Goal: Task Accomplishment & Management: Manage account settings

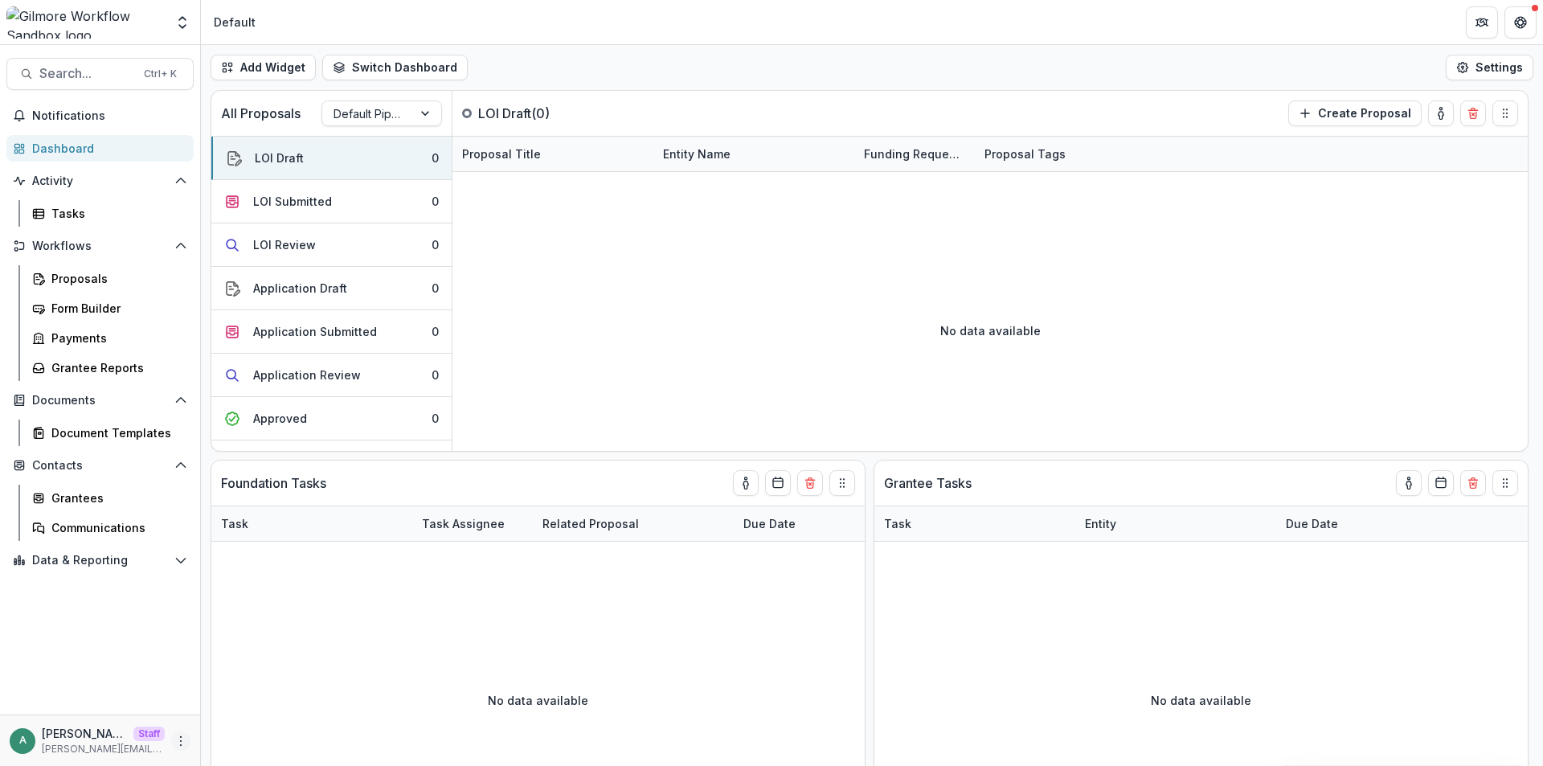
click at [178, 739] on icon "More" at bounding box center [180, 741] width 13 height 13
click at [231, 711] on link "User Settings" at bounding box center [287, 707] width 172 height 27
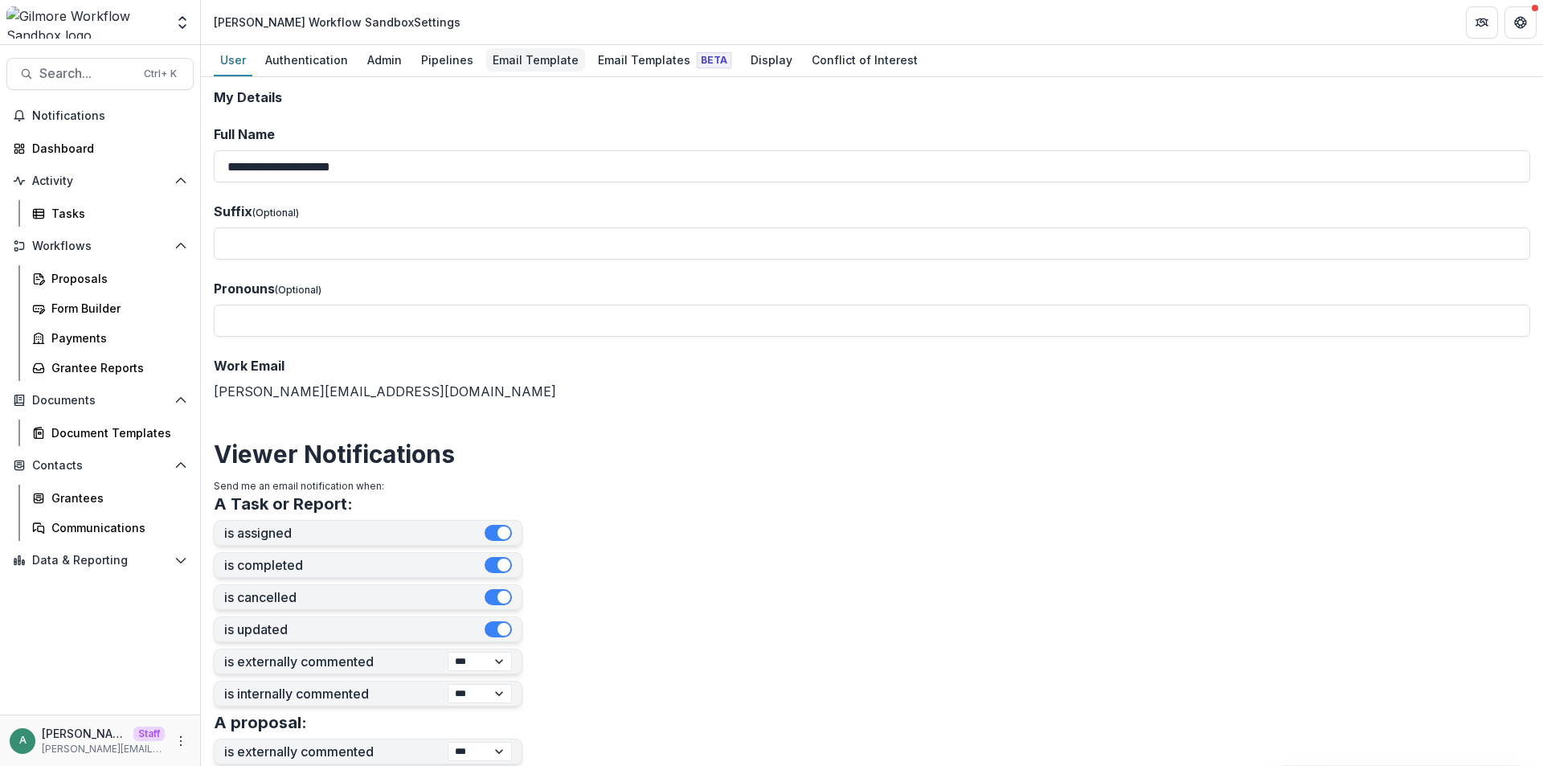
drag, startPoint x: 525, startPoint y: 60, endPoint x: 562, endPoint y: 60, distance: 37.0
click at [527, 60] on div "Email Template" at bounding box center [535, 59] width 99 height 23
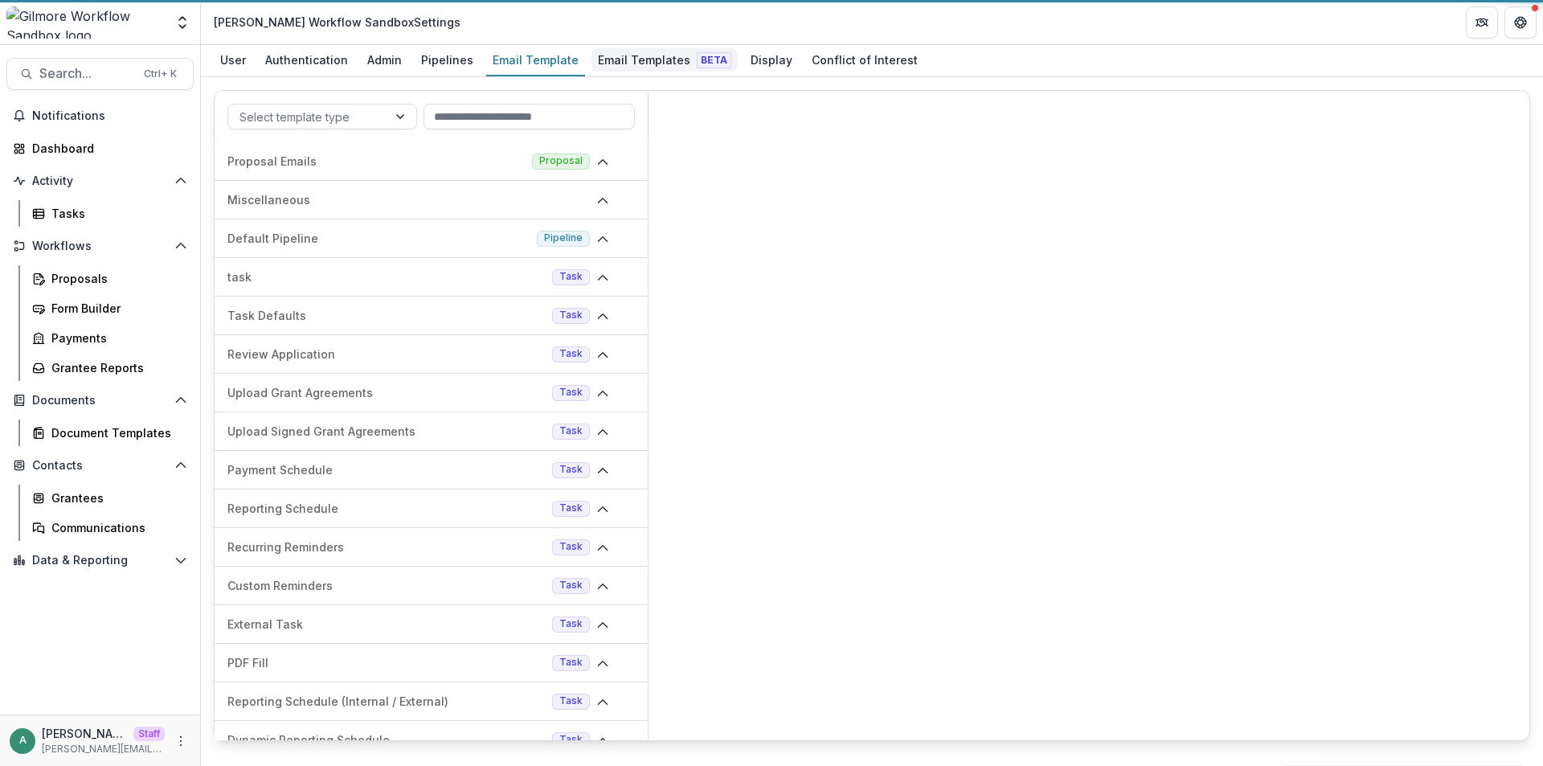
click at [635, 61] on div "Email Templates Beta" at bounding box center [665, 59] width 146 height 23
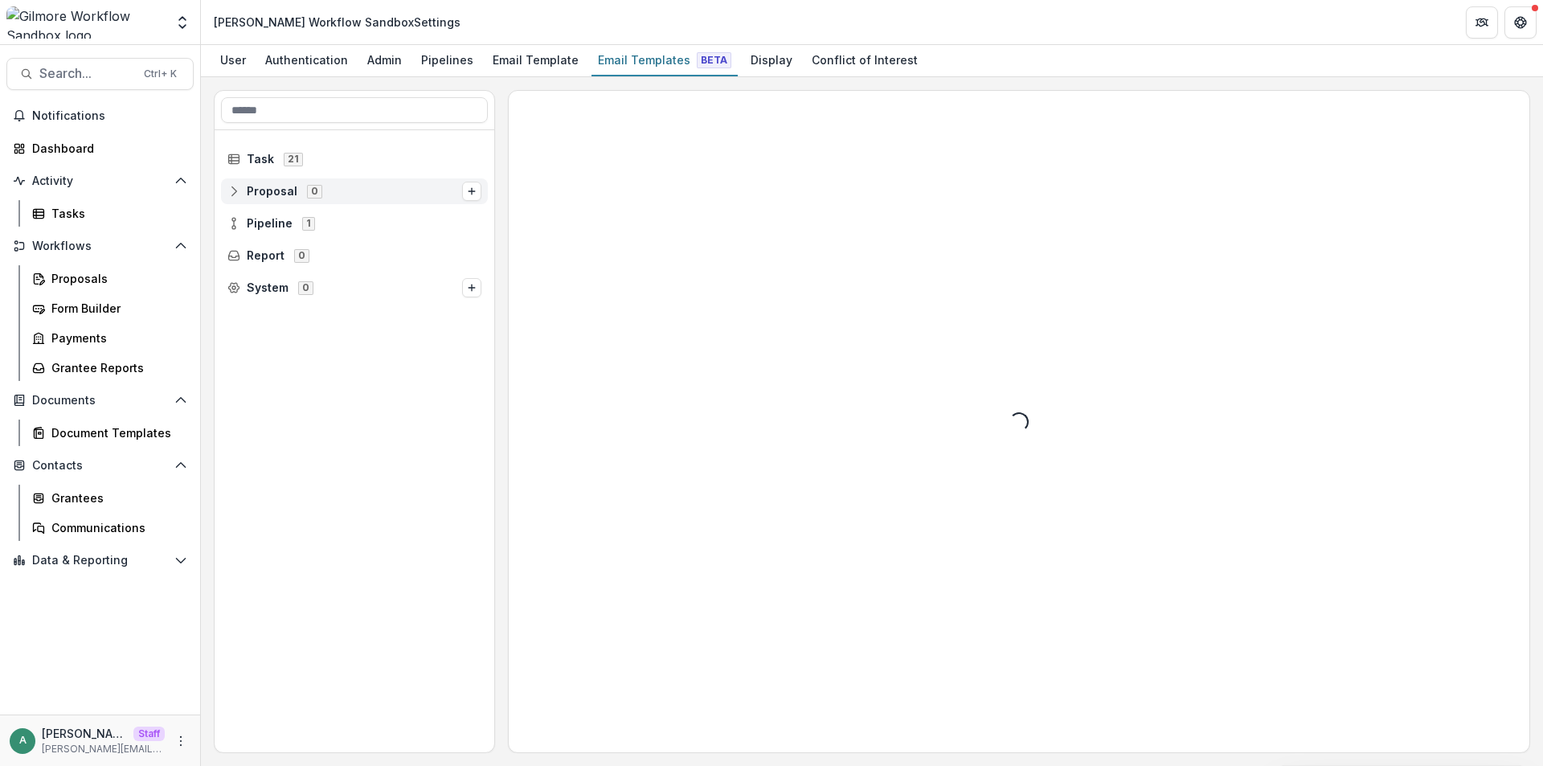
click at [238, 188] on icon at bounding box center [233, 191] width 13 height 13
click at [235, 253] on circle at bounding box center [233, 251] width 3 height 3
click at [247, 293] on circle at bounding box center [245, 291] width 3 height 3
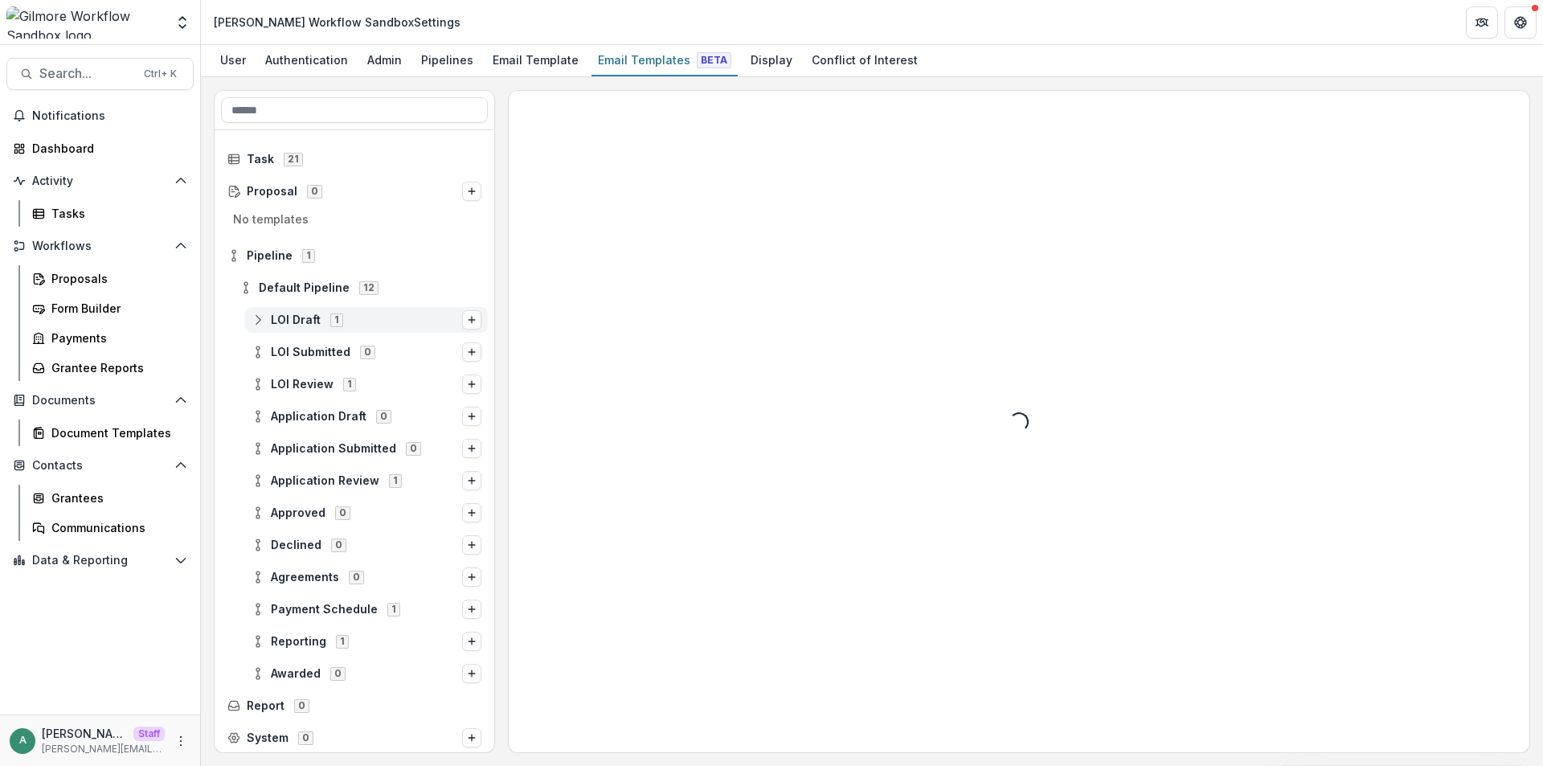
click at [287, 321] on span "LOI Draft" at bounding box center [296, 320] width 50 height 14
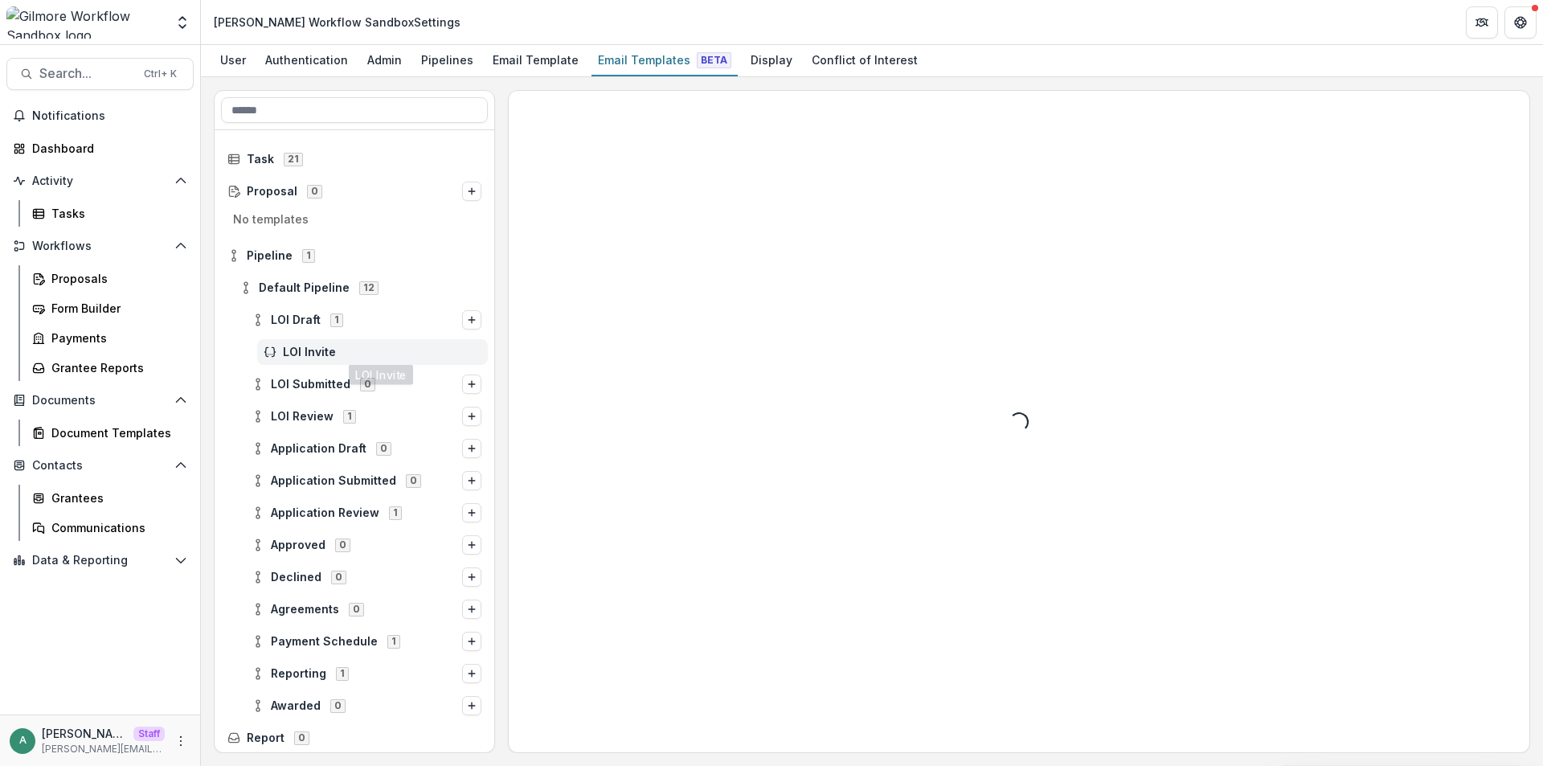
click at [322, 354] on span "LOI Invite" at bounding box center [382, 353] width 199 height 14
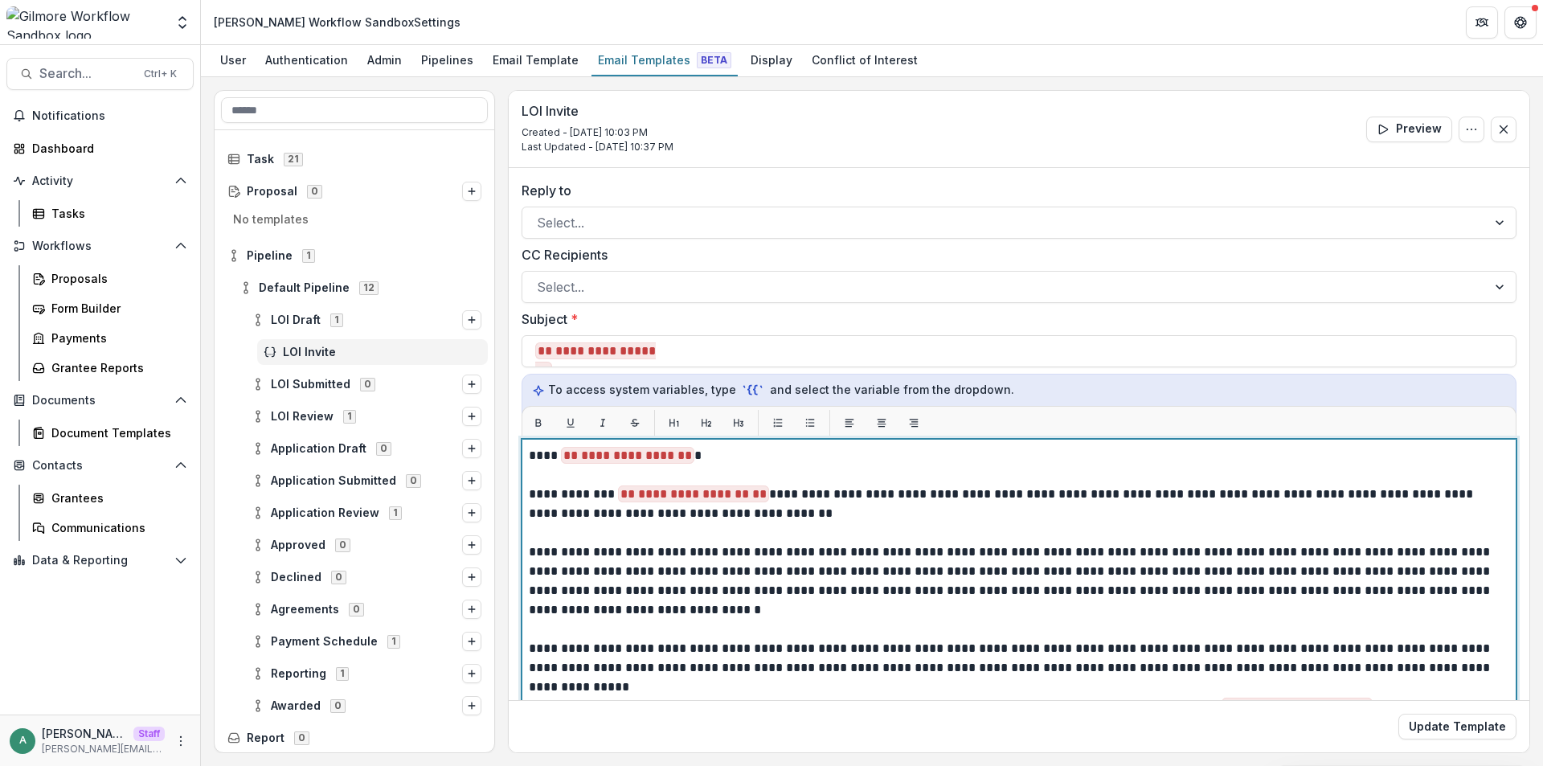
click at [840, 531] on p at bounding box center [1019, 532] width 981 height 19
click at [747, 461] on p "**********" at bounding box center [1017, 455] width 976 height 19
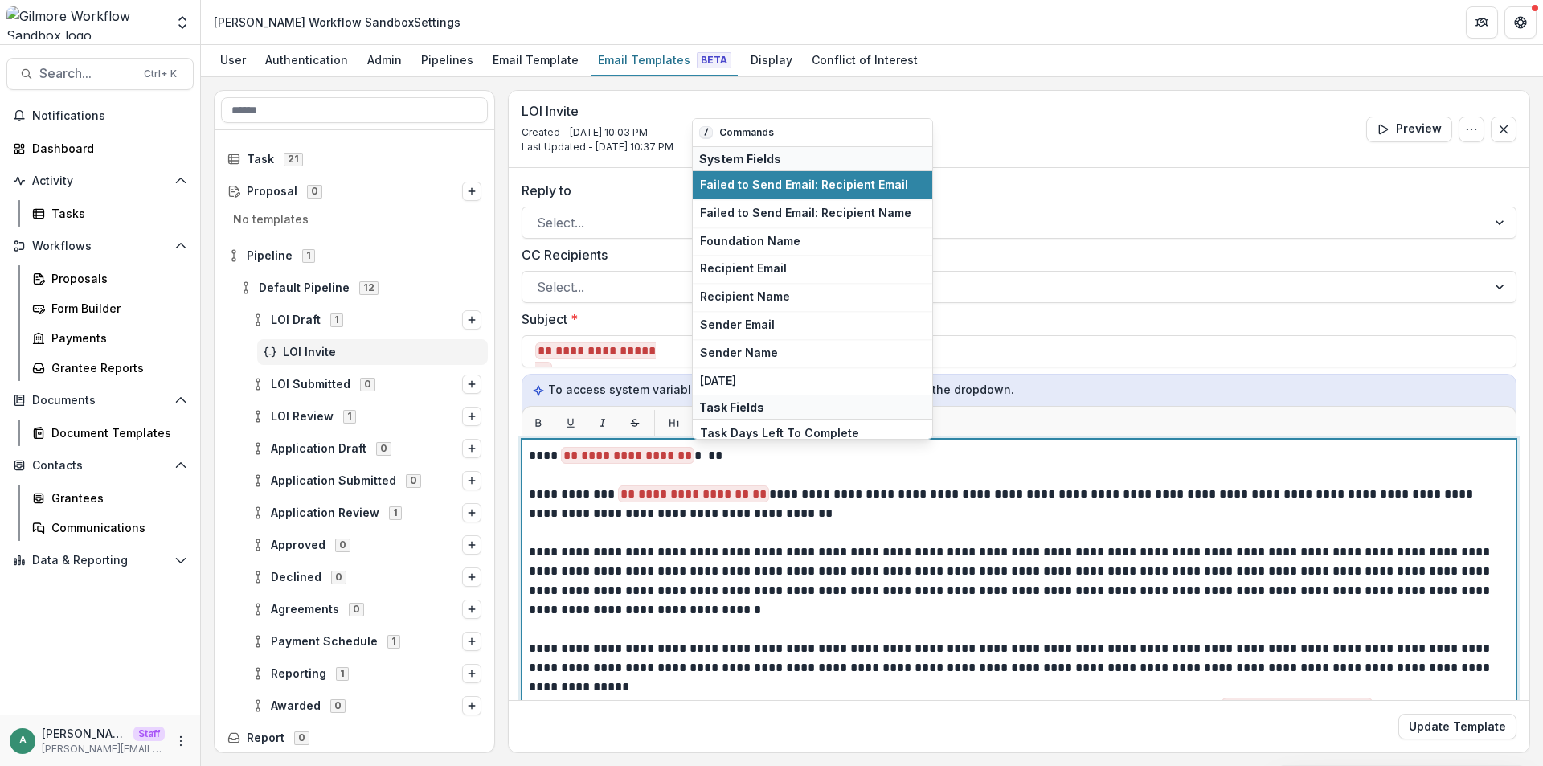
click at [751, 461] on p "**********" at bounding box center [1017, 455] width 976 height 19
